Goal: Information Seeking & Learning: Find specific page/section

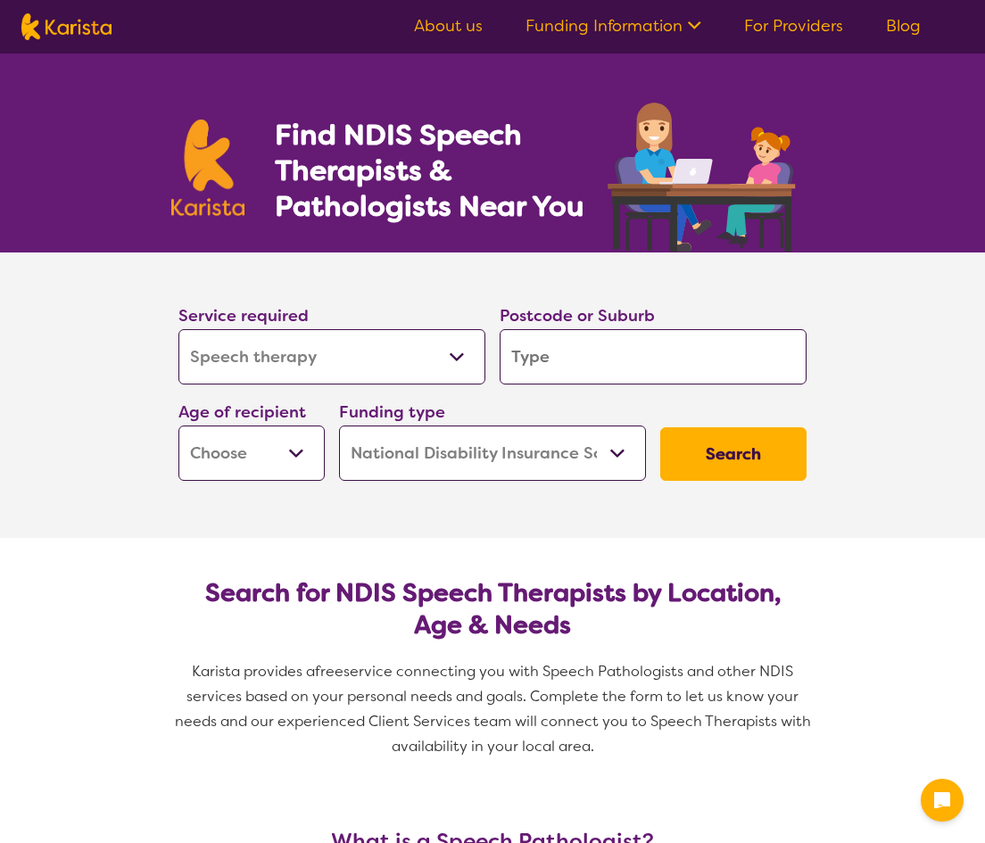
select select "Speech therapy"
select select "NDIS"
select select "Speech therapy"
select select "NDIS"
click at [351, 333] on select "Allied Health Assistant Assessment ([MEDICAL_DATA] or [MEDICAL_DATA]) Behaviour…" at bounding box center [331, 356] width 307 height 55
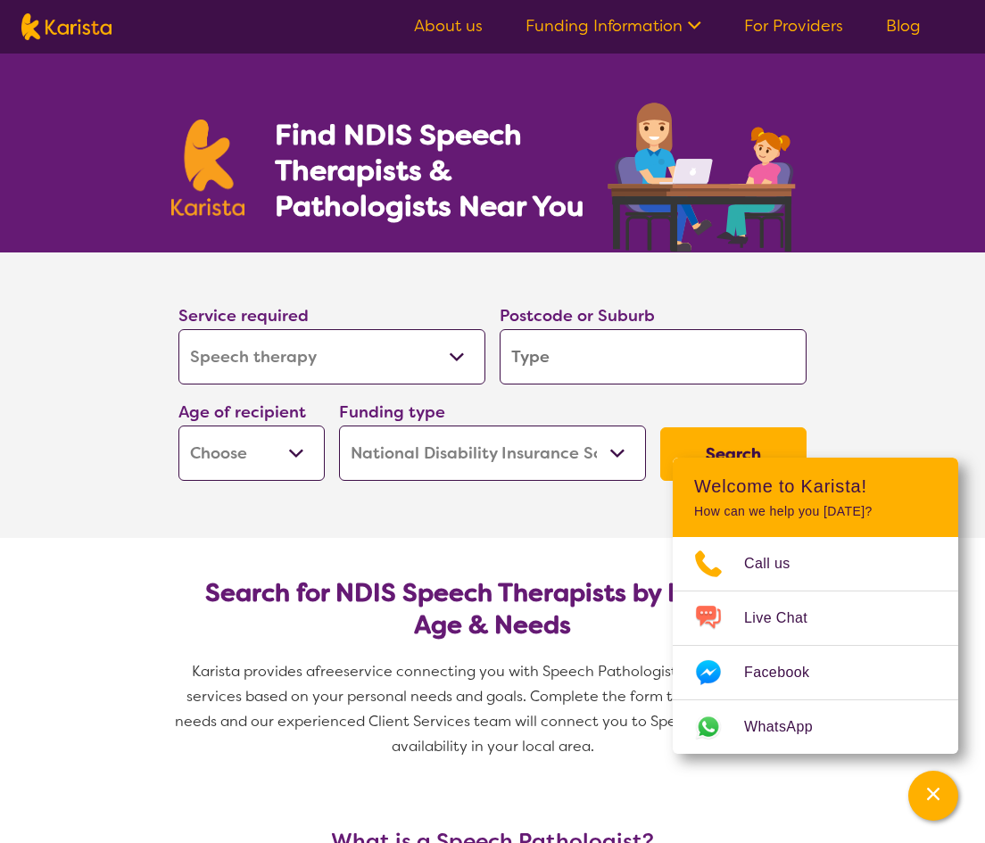
click at [178, 329] on select "Allied Health Assistant Assessment ([MEDICAL_DATA] or [MEDICAL_DATA]) Behaviour…" at bounding box center [331, 356] width 307 height 55
click at [648, 369] on input "search" at bounding box center [653, 356] width 307 height 55
type input "3"
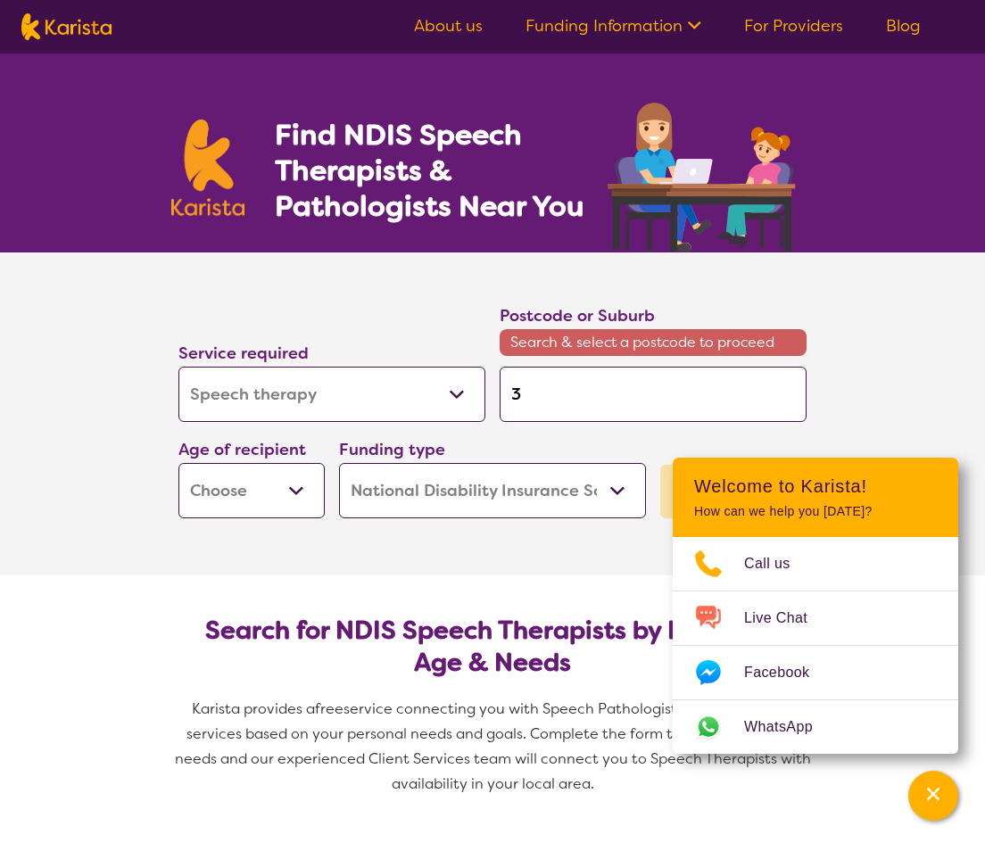
type input "39"
type input "393"
type input "3939"
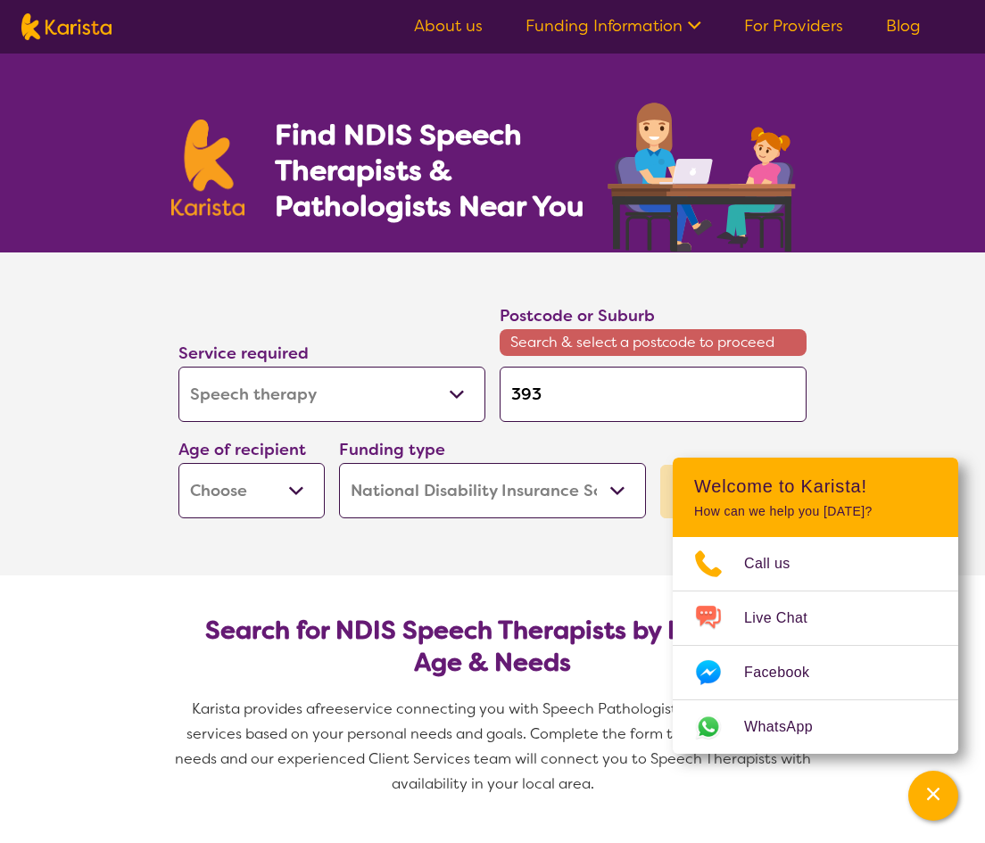
type input "3939"
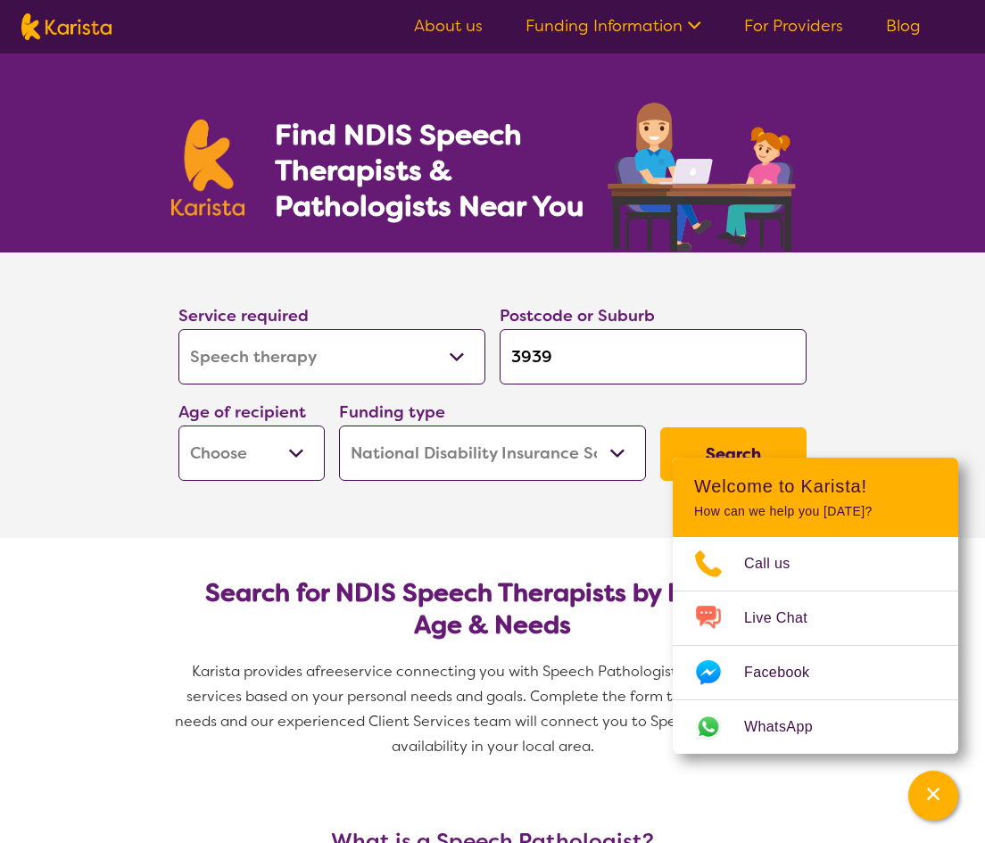
type input "3939"
click at [227, 450] on select "Early Childhood - 0 to 9 Child - 10 to 11 Adolescent - 12 to 17 Adult - 18 to 6…" at bounding box center [251, 453] width 146 height 55
select select "AD"
click at [178, 426] on select "Early Childhood - 0 to 9 Child - 10 to 11 Adolescent - 12 to 17 Adult - 18 to 6…" at bounding box center [251, 453] width 146 height 55
select select "AD"
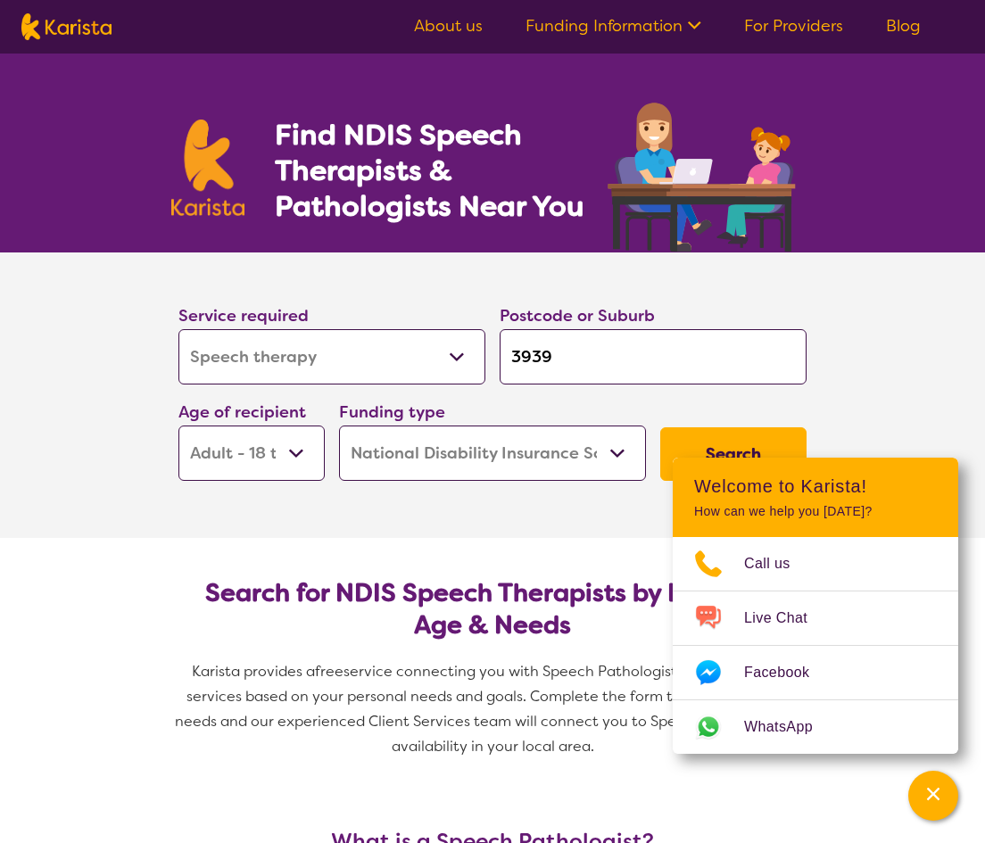
click at [899, 410] on section "Service required Allied Health Assistant Assessment ([MEDICAL_DATA] or [MEDICAL…" at bounding box center [492, 396] width 985 height 286
click at [773, 427] on button "Search" at bounding box center [733, 454] width 146 height 54
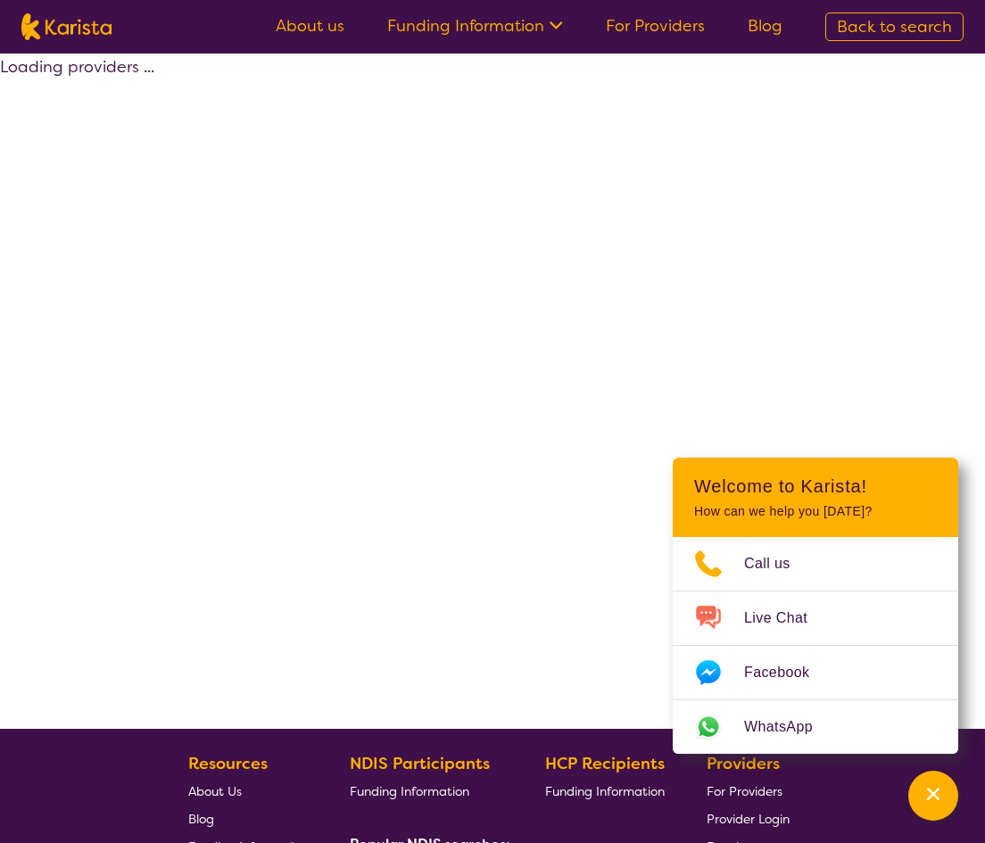
select select "by_score"
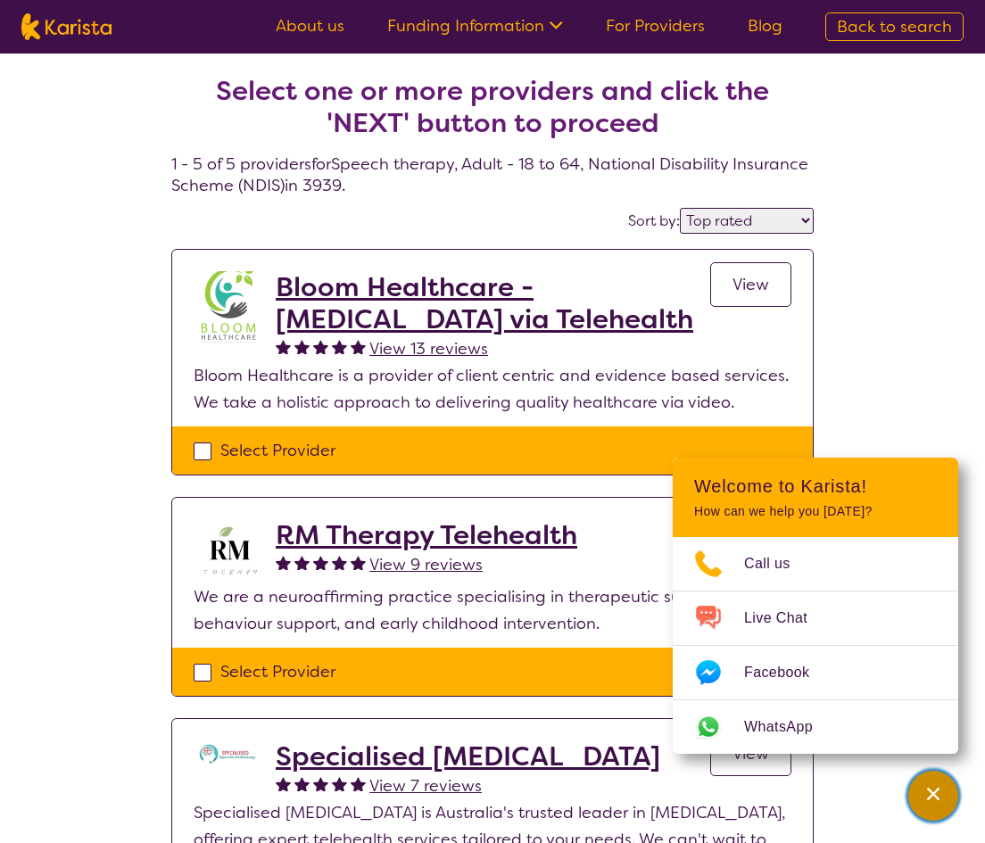
click at [923, 798] on div "Channel Menu" at bounding box center [934, 795] width 36 height 39
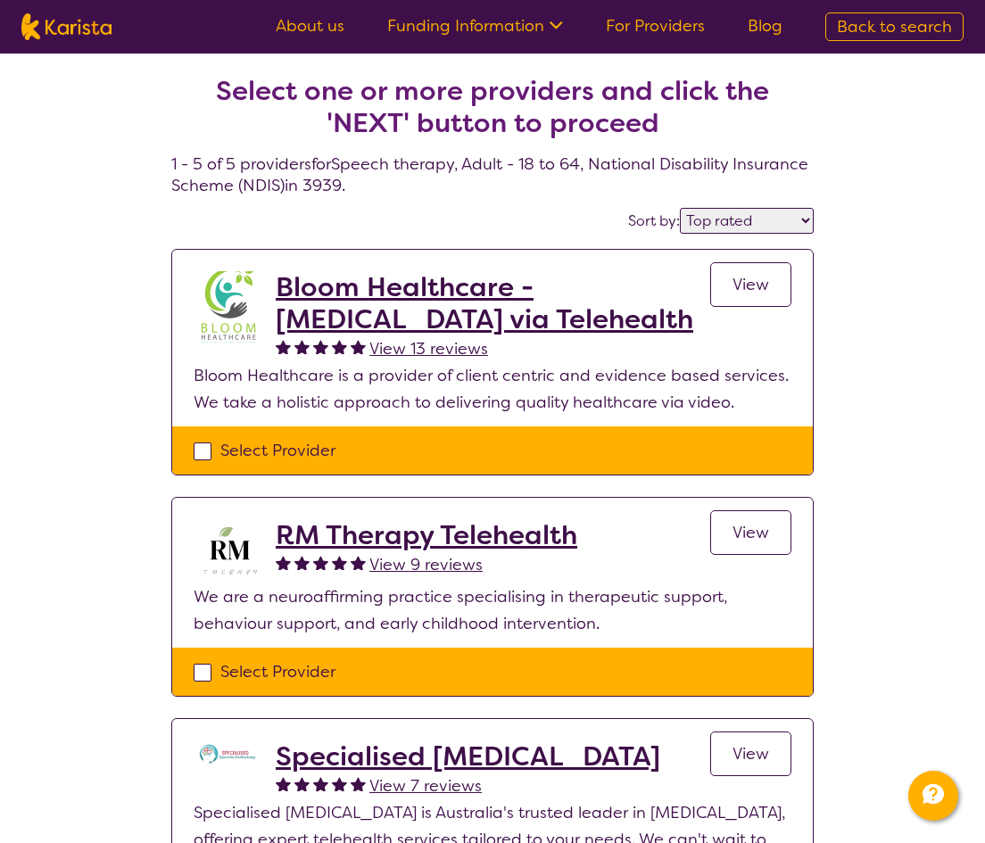
click at [898, 243] on div "Select one or more providers and click the 'NEXT' button to proceed 1 - 5 of 5 …" at bounding box center [492, 778] width 985 height 1448
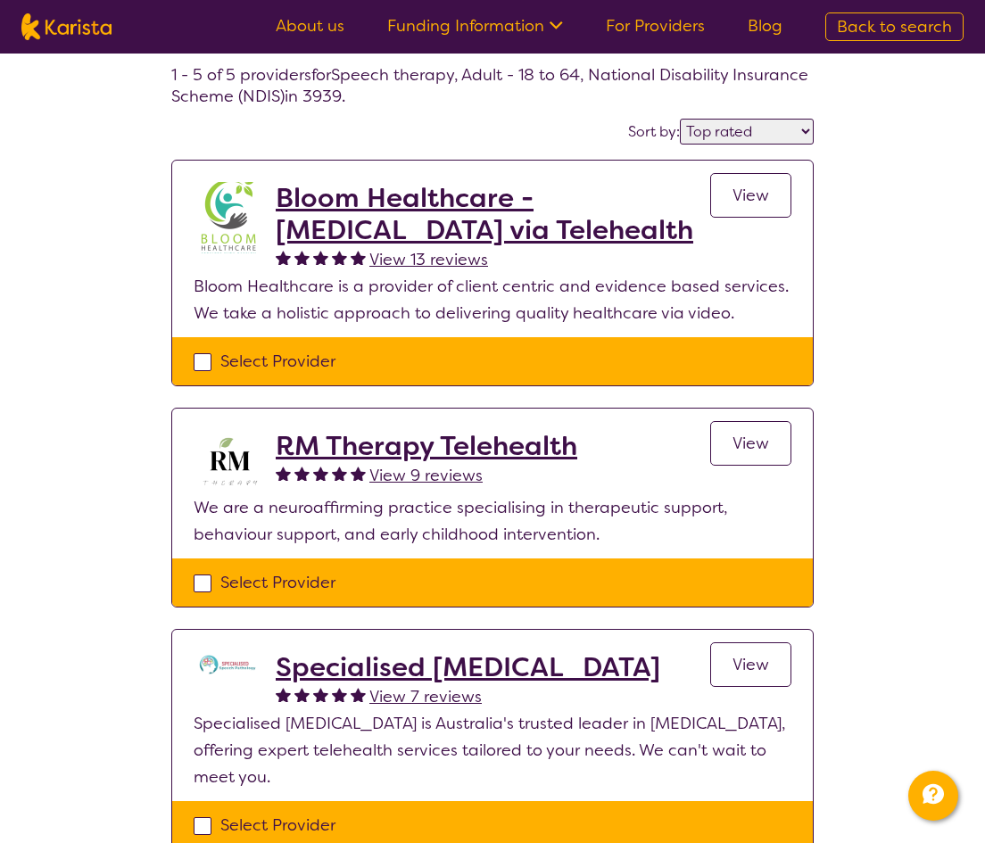
click at [898, 302] on div "Select one or more providers and click the 'NEXT' button to proceed 1 - 5 of 5 …" at bounding box center [492, 688] width 985 height 1448
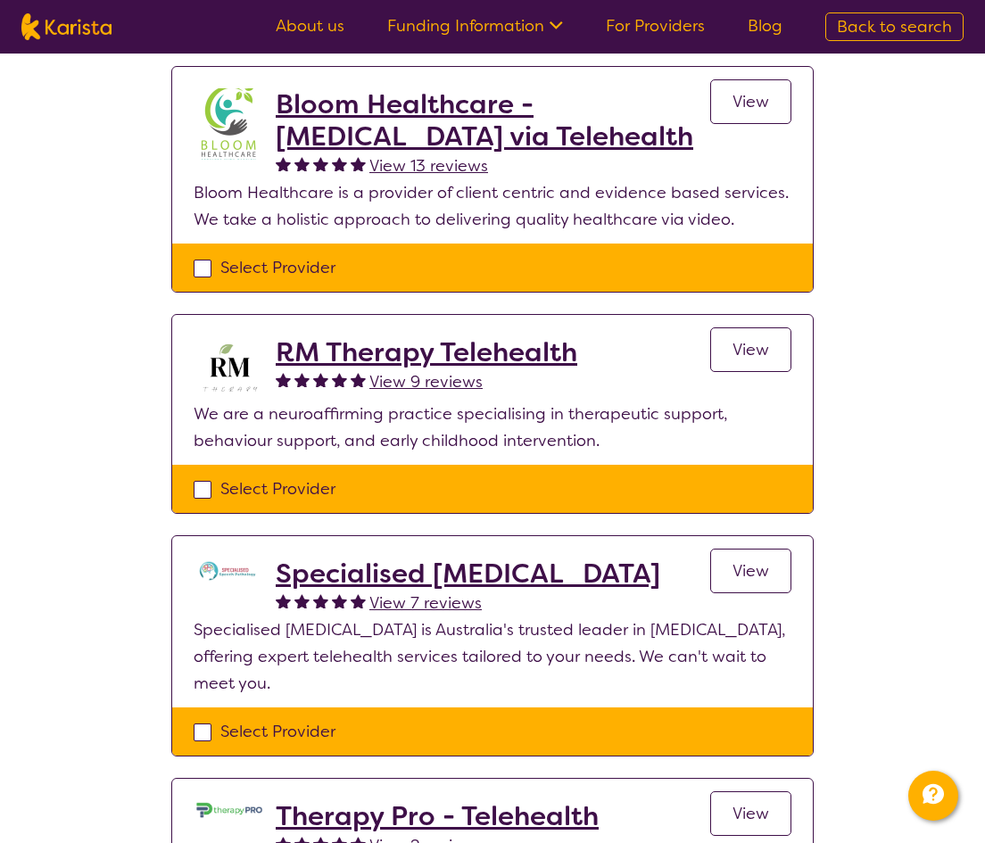
scroll to position [178, 0]
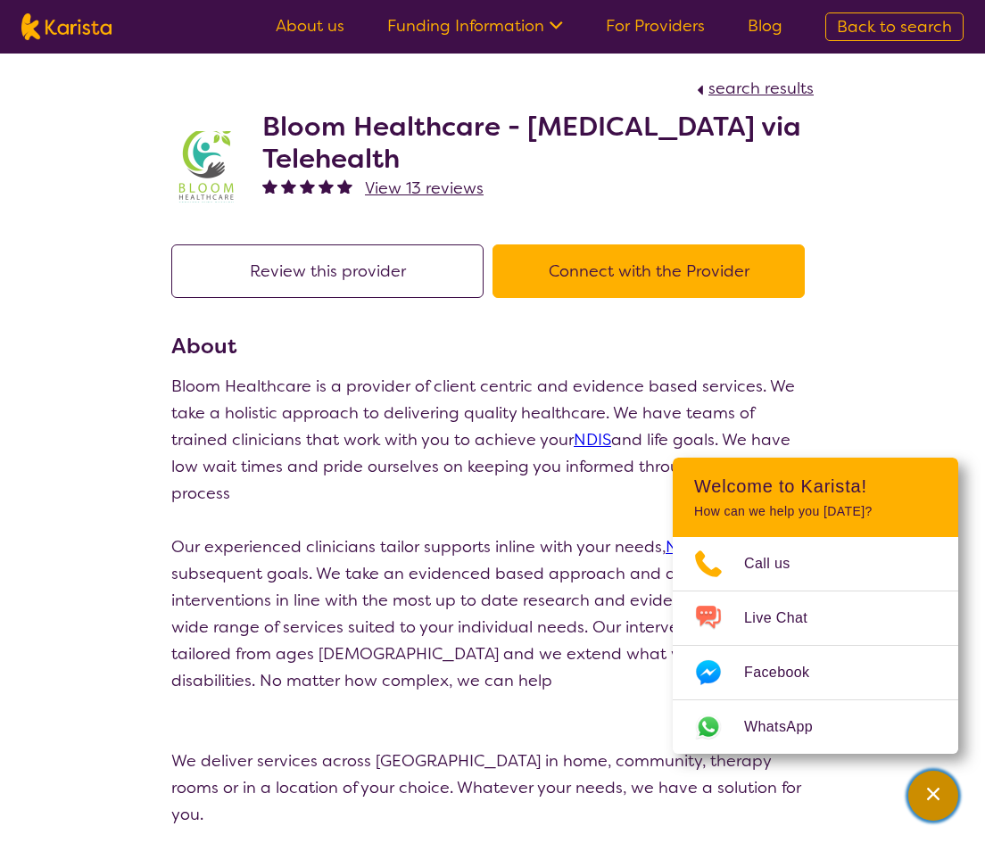
click at [940, 789] on icon "Channel Menu" at bounding box center [933, 794] width 18 height 18
